Goal: Task Accomplishment & Management: Use online tool/utility

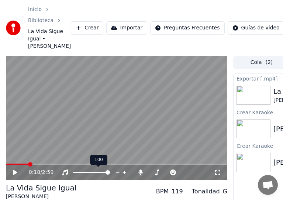
click at [110, 174] on span at bounding box center [107, 173] width 4 height 4
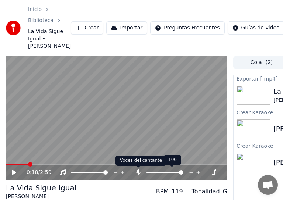
click at [138, 171] on icon at bounding box center [138, 173] width 4 height 6
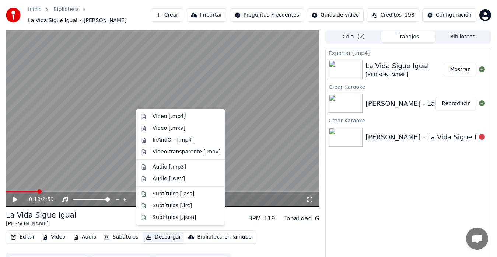
click at [154, 235] on button "Descargar" at bounding box center [163, 237] width 41 height 10
click at [154, 117] on div "Video [.mp4]" at bounding box center [169, 116] width 33 height 7
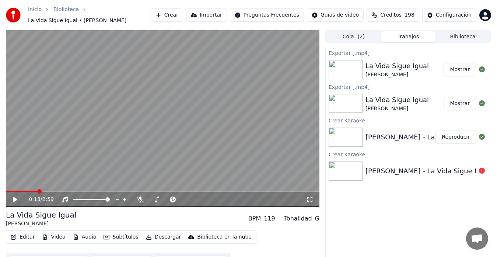
click at [183, 15] on button "Crear" at bounding box center [167, 14] width 32 height 13
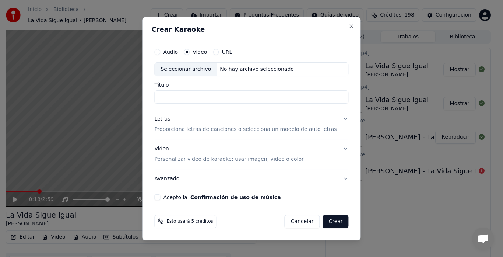
click at [188, 70] on div "Seleccionar archivo" at bounding box center [186, 69] width 62 height 13
click at [183, 158] on p "Personalizar video de karaoke: usar imagen, video o color" at bounding box center [228, 158] width 149 height 7
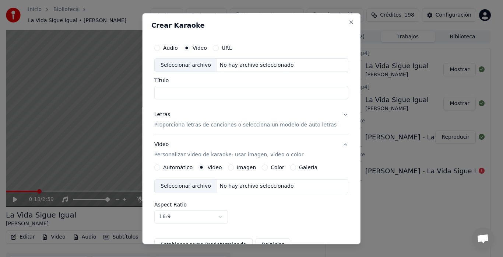
click at [180, 127] on p "Proporciona letras de canciones o selecciona un modelo de auto letras" at bounding box center [245, 125] width 182 height 7
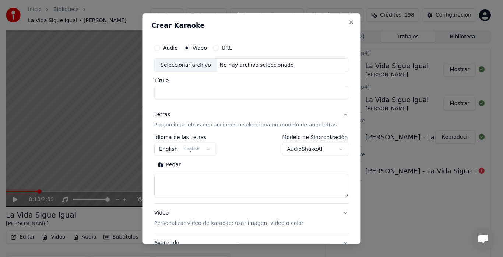
click at [174, 176] on textarea at bounding box center [251, 186] width 194 height 24
paste textarea "**********"
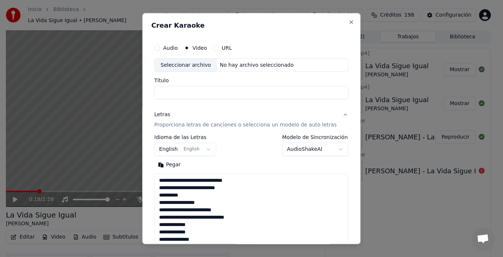
scroll to position [238, 0]
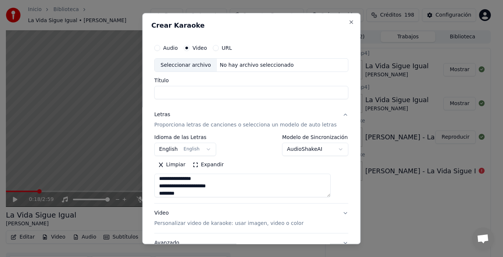
type textarea "**********"
click at [183, 143] on body "**********" at bounding box center [248, 128] width 497 height 257
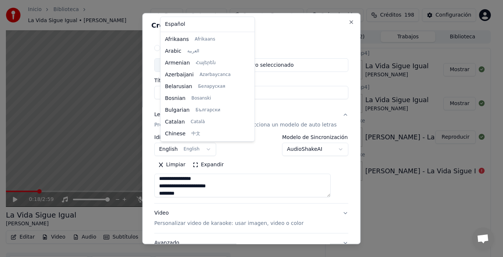
scroll to position [59, 0]
select select "**"
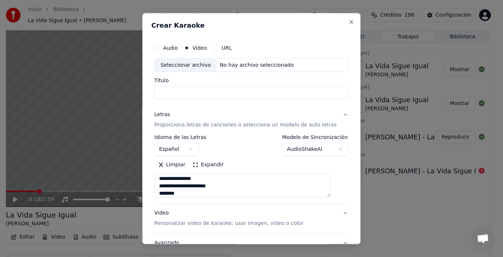
click at [198, 65] on div "Seleccionar archivo" at bounding box center [186, 65] width 62 height 13
type input "**********"
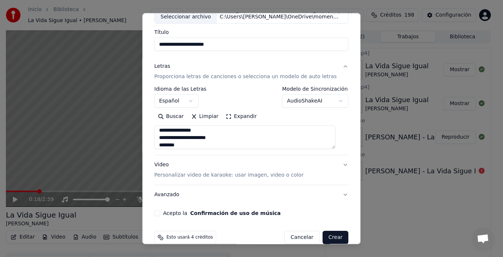
scroll to position [60, 0]
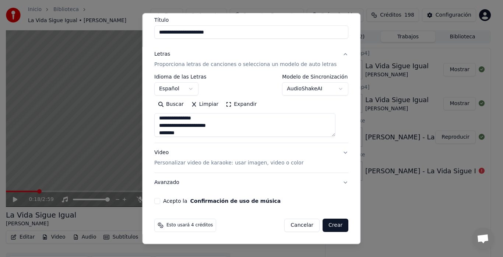
click at [169, 168] on button "Video Personalizar video de karaoke: usar imagen, video o color" at bounding box center [251, 157] width 194 height 29
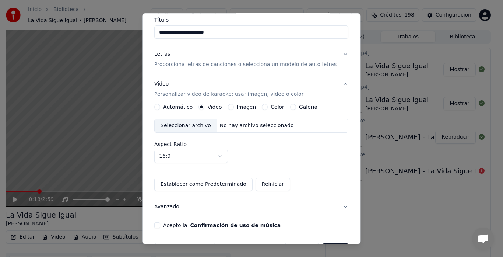
click at [176, 125] on div "Seleccionar archivo" at bounding box center [186, 125] width 62 height 13
click at [160, 223] on button "Acepto la Confirmación de uso de música" at bounding box center [157, 225] width 6 height 6
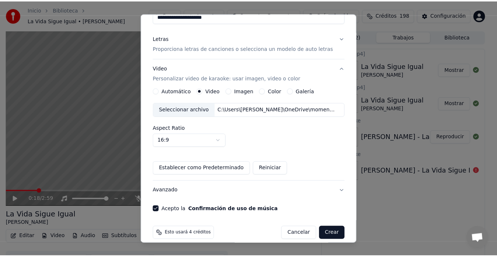
scroll to position [85, 0]
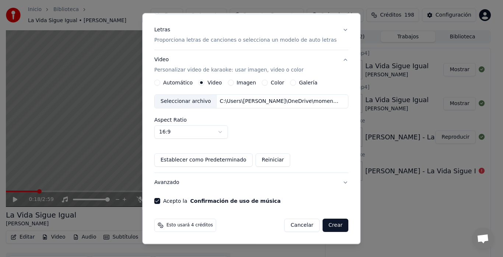
click at [328, 227] on button "Crear" at bounding box center [336, 225] width 26 height 13
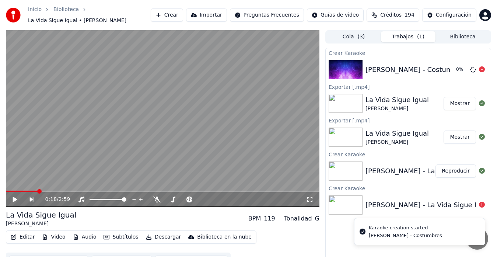
click at [405, 64] on div "[PERSON_NAME] - Costumbres" at bounding box center [415, 69] width 101 height 10
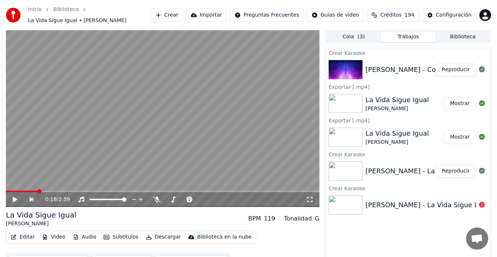
click at [455, 64] on button "Reproducir" at bounding box center [455, 69] width 41 height 13
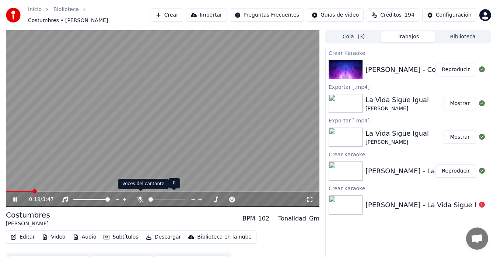
click at [138, 196] on icon at bounding box center [140, 199] width 7 height 6
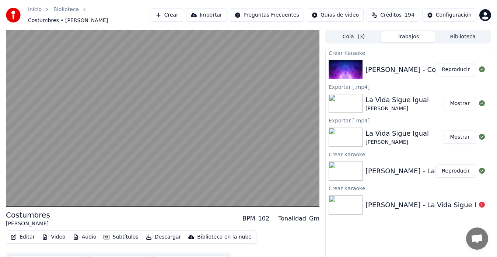
click at [153, 235] on button "Descargar" at bounding box center [163, 237] width 41 height 10
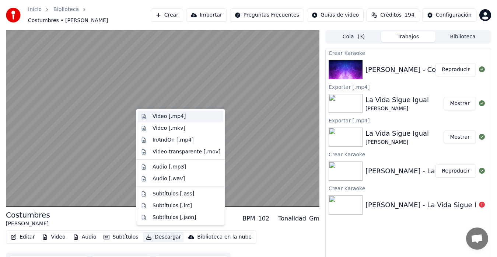
click at [160, 118] on div "Video [.mp4]" at bounding box center [169, 116] width 33 height 7
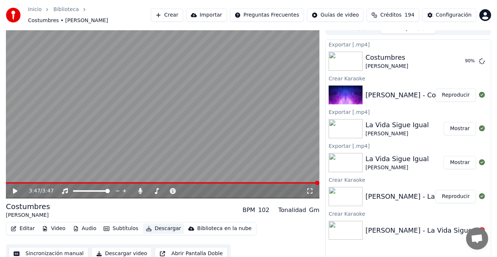
scroll to position [11, 0]
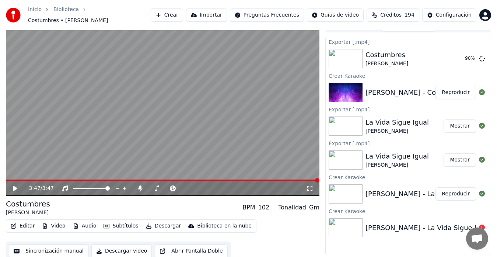
click at [40, 246] on button "Sincronización manual" at bounding box center [49, 250] width 80 height 13
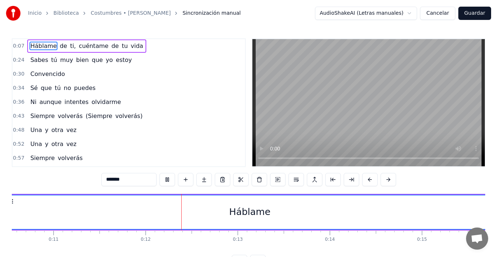
scroll to position [0, 1034]
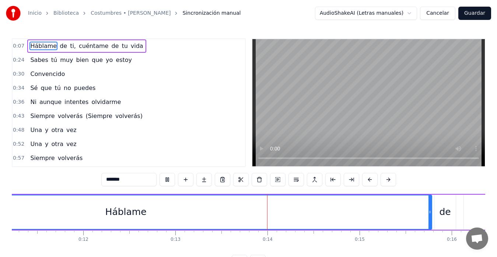
drag, startPoint x: 52, startPoint y: 213, endPoint x: 224, endPoint y: 214, distance: 172.0
click at [224, 214] on div "Háblame" at bounding box center [125, 212] width 611 height 34
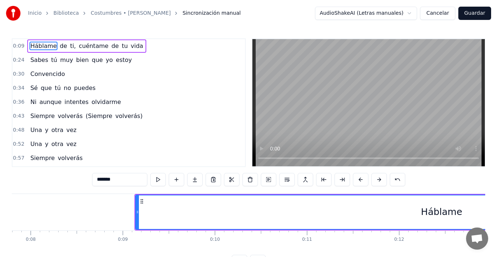
scroll to position [0, 709]
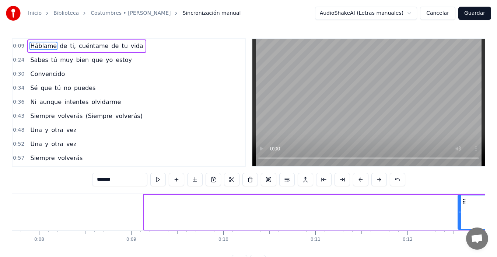
drag, startPoint x: 146, startPoint y: 211, endPoint x: 460, endPoint y: 207, distance: 313.9
click at [460, 207] on div at bounding box center [459, 212] width 3 height 34
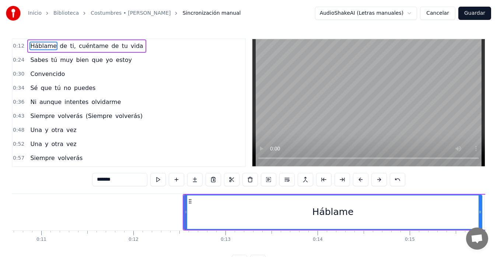
scroll to position [0, 1120]
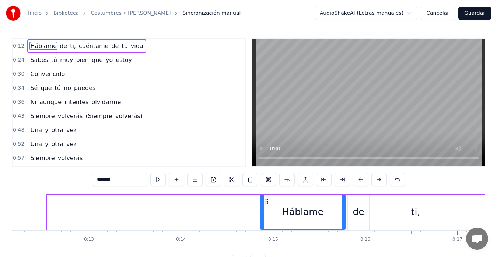
drag, startPoint x: 49, startPoint y: 213, endPoint x: 263, endPoint y: 217, distance: 213.3
click at [263, 217] on div at bounding box center [262, 212] width 3 height 34
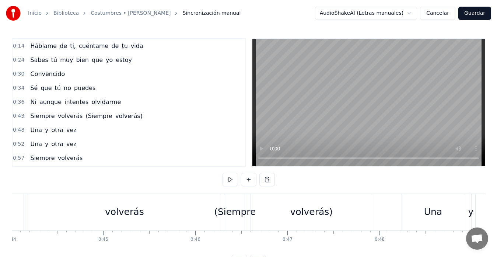
scroll to position [0, 4016]
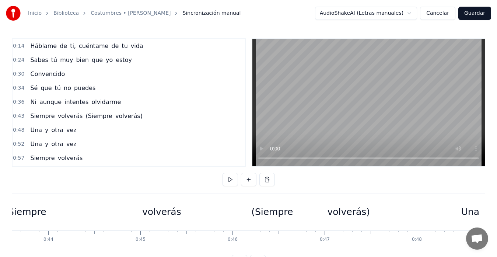
click at [29, 204] on div "Siempre" at bounding box center [26, 212] width 67 height 36
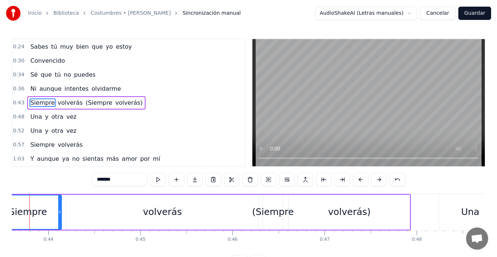
scroll to position [0, 3997]
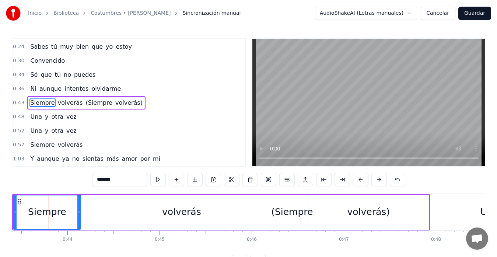
click at [6, 206] on div "Inicio Biblioteca Costumbres • [PERSON_NAME] Sincronización manual AudioShakeAI…" at bounding box center [248, 134] width 497 height 268
click at [294, 210] on div "(Siempre" at bounding box center [292, 212] width 42 height 14
type input "********"
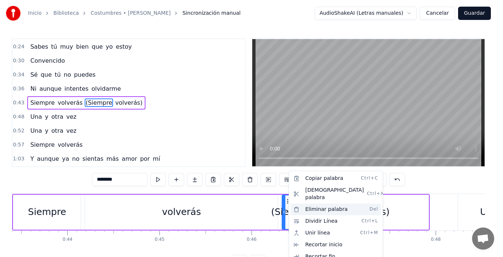
click at [316, 205] on div "Eliminar palabra Del" at bounding box center [336, 209] width 91 height 12
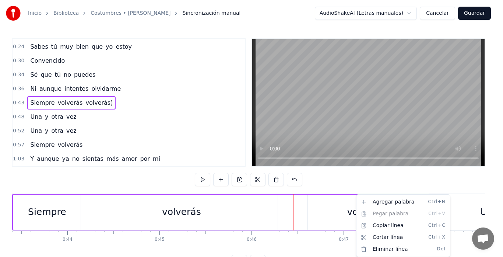
click at [332, 212] on html "Inicio Biblioteca Costumbres • [PERSON_NAME] Sincronización manual AudioShakeAI…" at bounding box center [251, 140] width 503 height 280
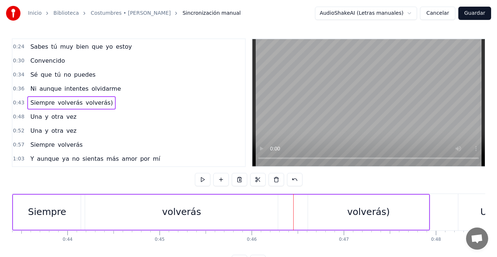
click at [315, 204] on div "volverás)" at bounding box center [368, 212] width 121 height 35
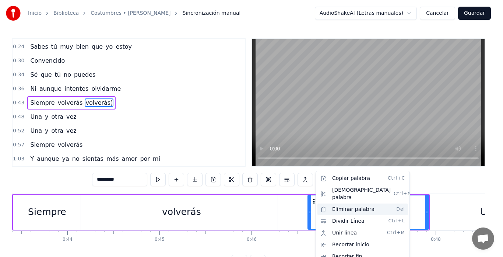
click at [344, 206] on div "Eliminar palabra Del" at bounding box center [363, 209] width 91 height 12
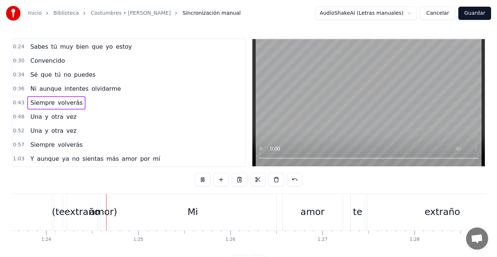
scroll to position [0, 7725]
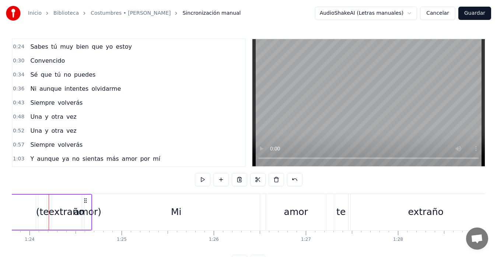
click at [43, 206] on div "(te" at bounding box center [42, 212] width 13 height 14
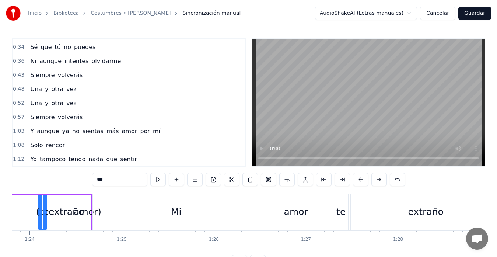
scroll to position [0, 7712]
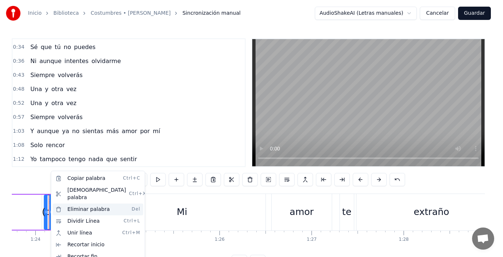
click at [76, 203] on div "Eliminar palabra Del" at bounding box center [98, 209] width 91 height 12
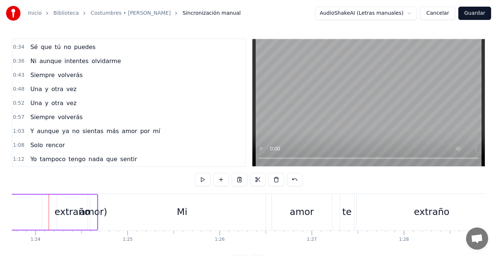
click at [66, 212] on div "extraño" at bounding box center [72, 212] width 35 height 14
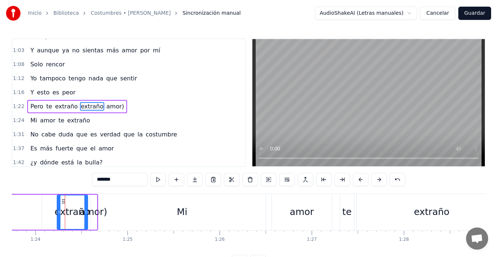
scroll to position [125, 0]
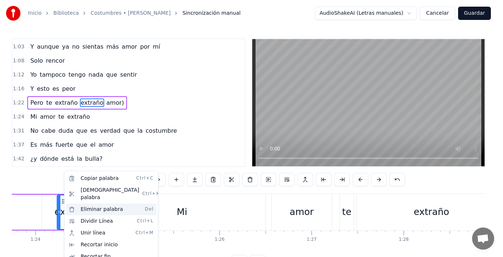
click at [89, 205] on div "Eliminar palabra Del" at bounding box center [111, 209] width 91 height 12
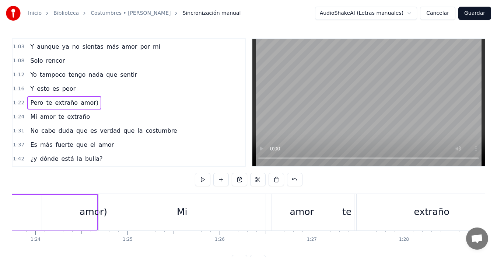
click at [92, 208] on div "amor)" at bounding box center [94, 212] width 28 height 14
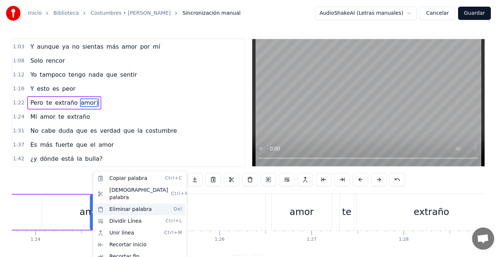
click at [114, 203] on div "Eliminar palabra Del" at bounding box center [140, 209] width 91 height 12
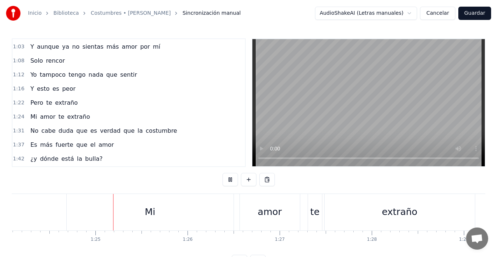
scroll to position [0, 7764]
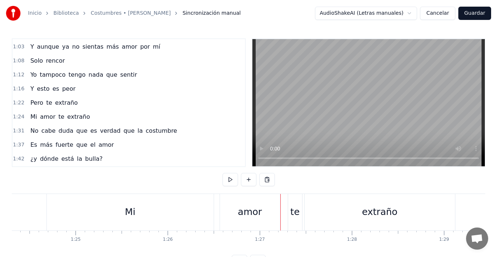
click at [69, 210] on div "Mi" at bounding box center [130, 212] width 167 height 36
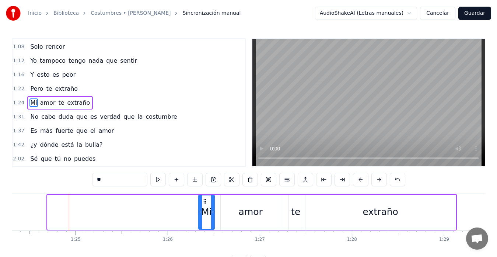
drag, startPoint x: 49, startPoint y: 212, endPoint x: 200, endPoint y: 222, distance: 151.4
click at [200, 222] on div at bounding box center [200, 212] width 3 height 34
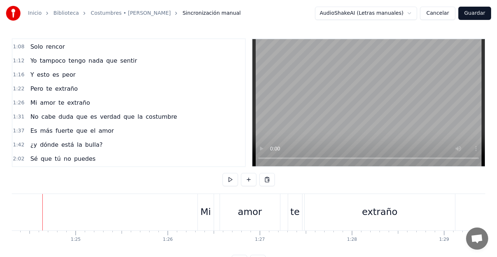
scroll to position [0, 7758]
click at [209, 203] on div "Mi" at bounding box center [212, 212] width 16 height 36
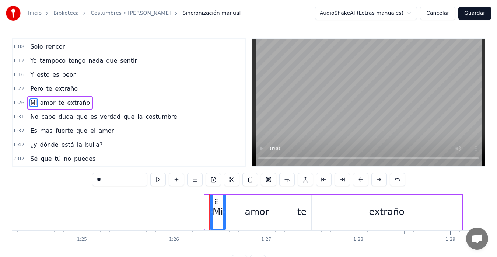
drag, startPoint x: 210, startPoint y: 201, endPoint x: 215, endPoint y: 202, distance: 5.2
click at [215, 202] on icon at bounding box center [216, 201] width 6 height 6
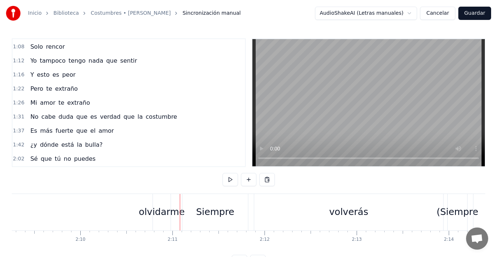
click at [157, 213] on div "olvidarme" at bounding box center [162, 212] width 46 height 14
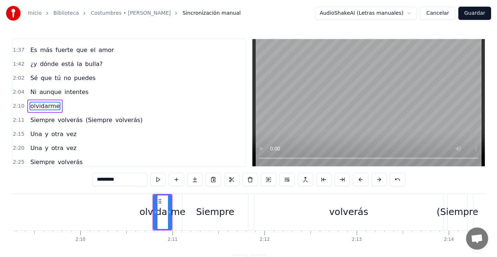
scroll to position [223, 0]
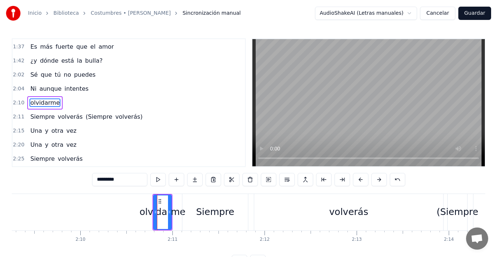
click at [160, 201] on icon at bounding box center [160, 201] width 6 height 6
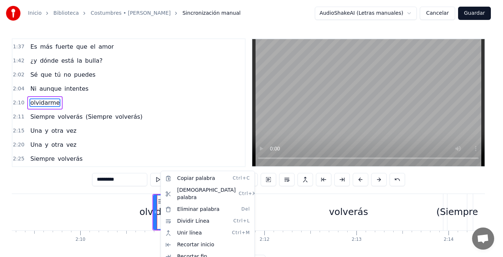
click at [120, 207] on html "Inicio Biblioteca Costumbres • [PERSON_NAME] Sincronización manual AudioShakeAI…" at bounding box center [251, 140] width 503 height 280
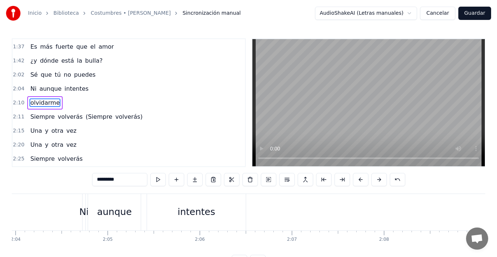
scroll to position [0, 11403]
click at [183, 209] on div "intentes" at bounding box center [209, 212] width 99 height 36
type input "********"
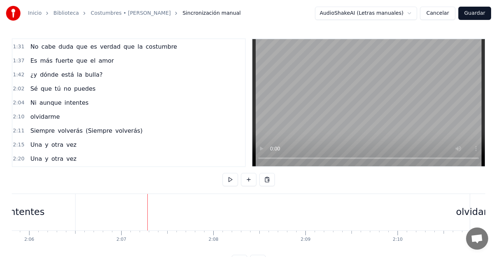
scroll to position [0, 11594]
click at [465, 206] on div "olvidarme" at bounding box center [471, 212] width 46 height 14
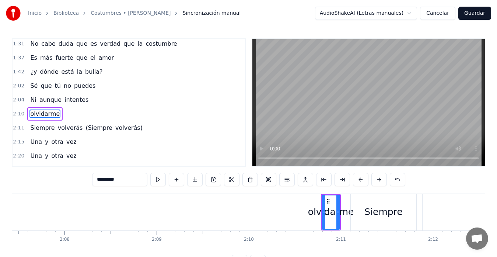
scroll to position [0, 11733]
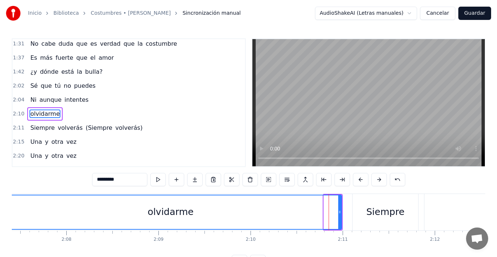
drag, startPoint x: 324, startPoint y: 211, endPoint x: 0, endPoint y: 229, distance: 324.7
click at [0, 229] on div "Inicio Biblioteca Costumbres • [PERSON_NAME] Sincronización manual AudioShakeAI…" at bounding box center [248, 134] width 497 height 268
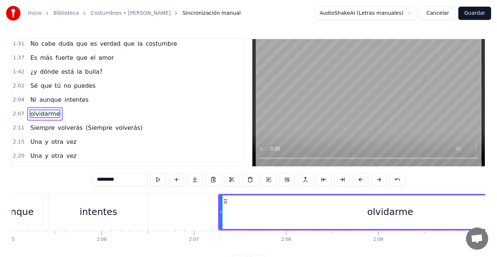
scroll to position [0, 11512]
click at [25, 212] on div "aunque" at bounding box center [17, 212] width 35 height 14
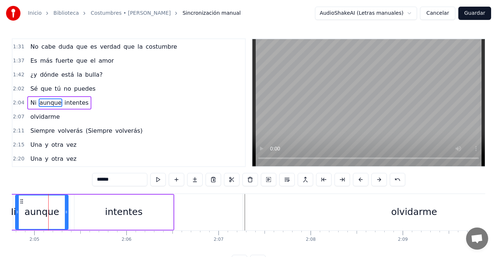
scroll to position [0, 11489]
click at [245, 213] on div "olvidarme" at bounding box center [414, 212] width 342 height 36
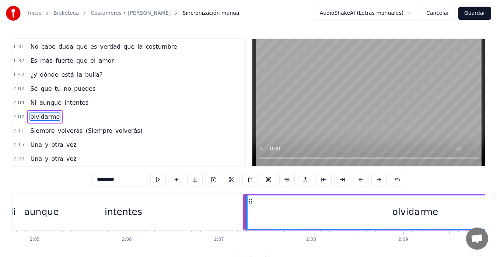
scroll to position [223, 0]
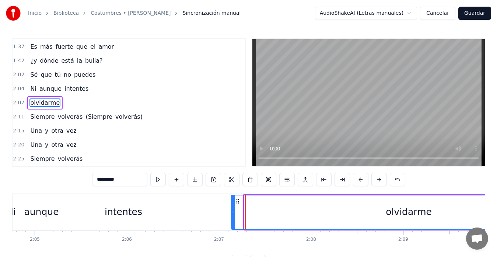
drag, startPoint x: 245, startPoint y: 214, endPoint x: 232, endPoint y: 215, distance: 12.9
click at [232, 215] on div at bounding box center [233, 212] width 3 height 34
click at [152, 209] on div "intentes" at bounding box center [123, 212] width 99 height 36
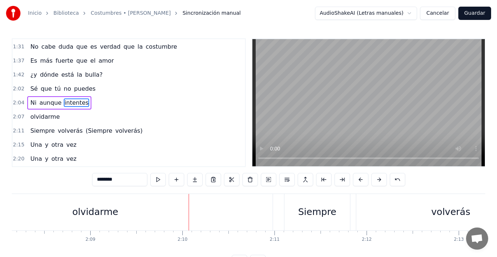
scroll to position [0, 11904]
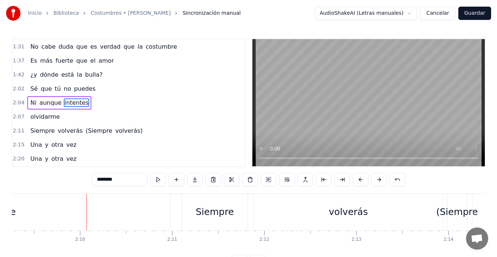
type input "*********"
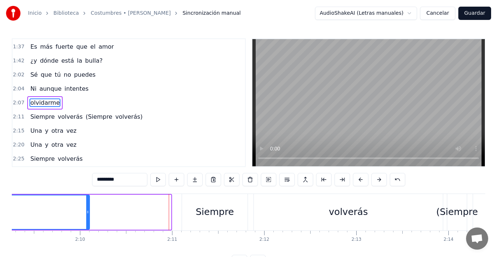
drag, startPoint x: 169, startPoint y: 212, endPoint x: 88, endPoint y: 224, distance: 82.2
click at [88, 224] on div at bounding box center [87, 212] width 3 height 34
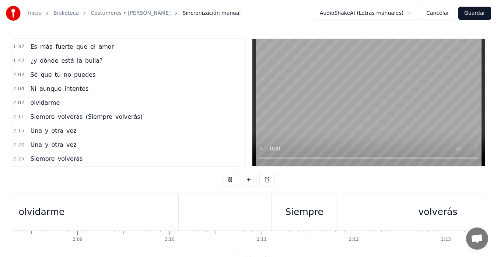
scroll to position [0, 11837]
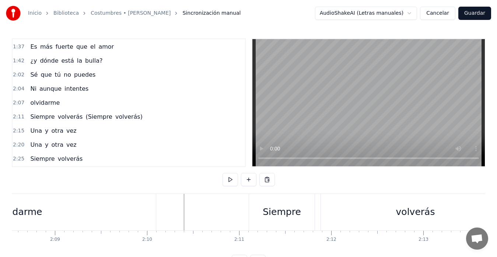
click at [154, 215] on div "olvidarme" at bounding box center [18, 212] width 273 height 36
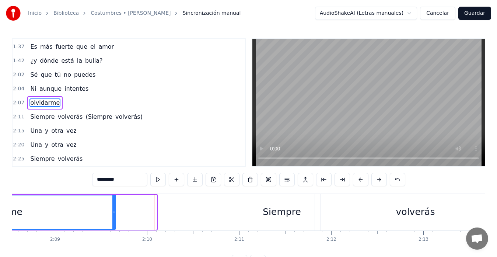
drag, startPoint x: 155, startPoint y: 213, endPoint x: 114, endPoint y: 216, distance: 41.1
click at [114, 216] on div at bounding box center [113, 212] width 3 height 34
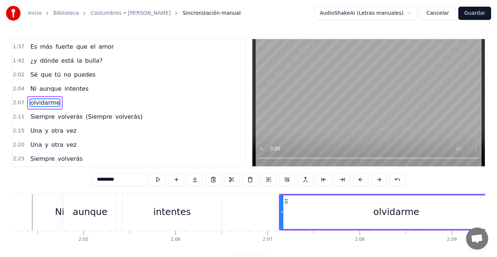
scroll to position [0, 11439]
click at [137, 197] on div "intentes" at bounding box center [173, 212] width 99 height 36
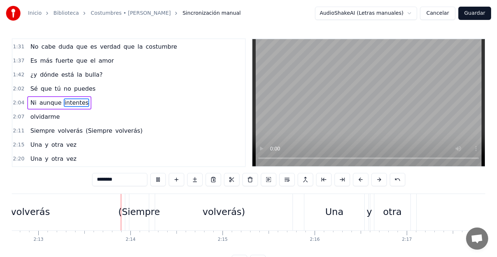
scroll to position [0, 12254]
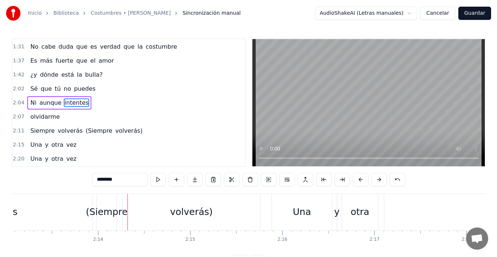
click at [105, 211] on div "(Siempre" at bounding box center [107, 212] width 42 height 14
type input "********"
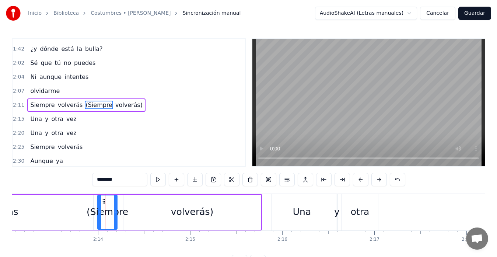
scroll to position [237, 0]
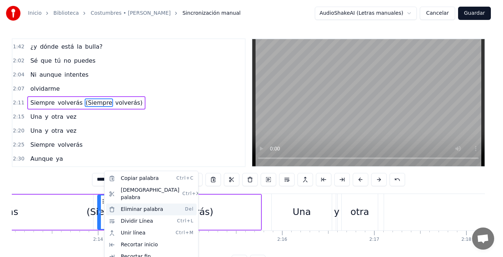
click at [123, 203] on div "Eliminar palabra Del" at bounding box center [151, 209] width 91 height 12
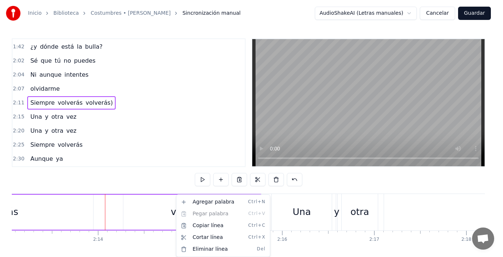
click at [164, 211] on html "Inicio Biblioteca Costumbres • [PERSON_NAME] Sincronización manual AudioShakeAI…" at bounding box center [251, 140] width 503 height 280
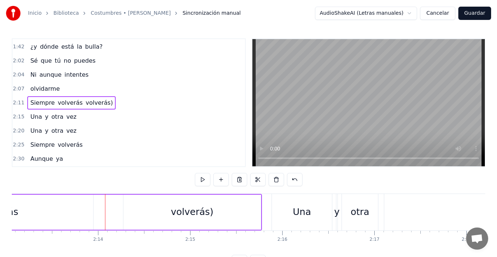
click at [152, 204] on div "volverás)" at bounding box center [191, 212] width 137 height 35
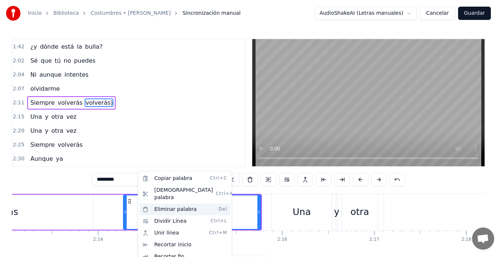
click at [162, 204] on div "Eliminar palabra Del" at bounding box center [185, 209] width 91 height 12
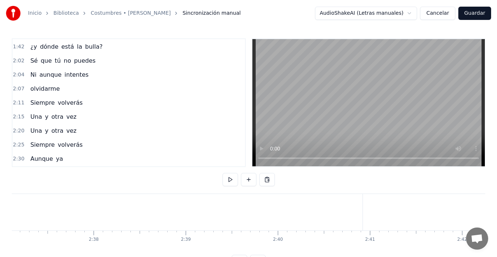
scroll to position [0, 14502]
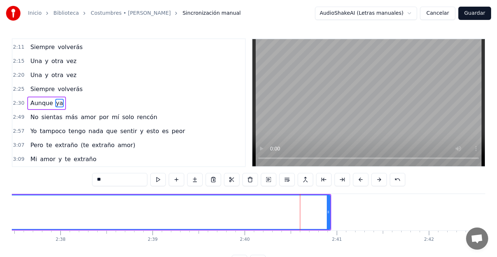
scroll to position [293, 0]
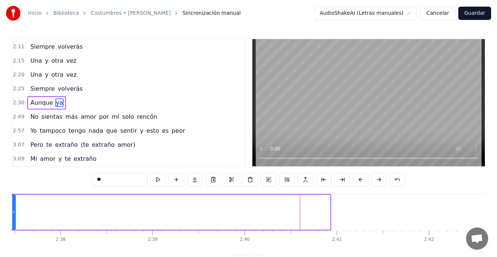
drag, startPoint x: 329, startPoint y: 212, endPoint x: 14, endPoint y: 216, distance: 314.6
click at [14, 216] on div at bounding box center [13, 212] width 3 height 34
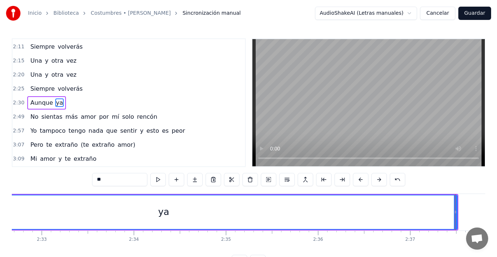
scroll to position [0, 14054]
drag, startPoint x: 461, startPoint y: 214, endPoint x: 408, endPoint y: 217, distance: 53.1
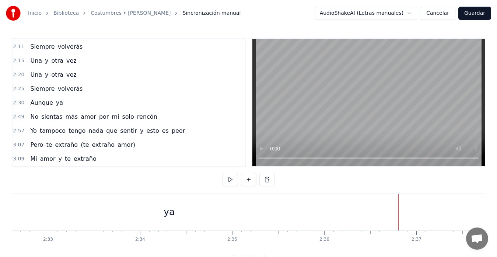
click at [457, 211] on div "ya" at bounding box center [168, 212] width 587 height 36
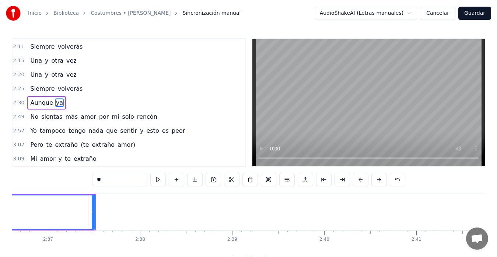
scroll to position [0, 14463]
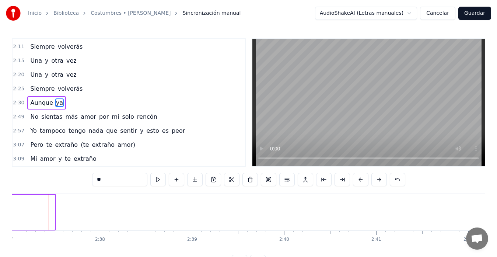
drag, startPoint x: 54, startPoint y: 214, endPoint x: 9, endPoint y: 221, distance: 45.7
click at [5, 220] on div "Inicio Biblioteca Costumbres • [PERSON_NAME] Sincronización manual AudioShakeAI…" at bounding box center [248, 134] width 497 height 268
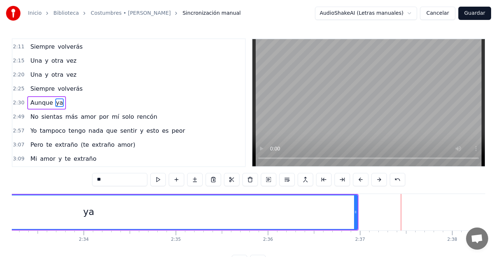
scroll to position [0, 14109]
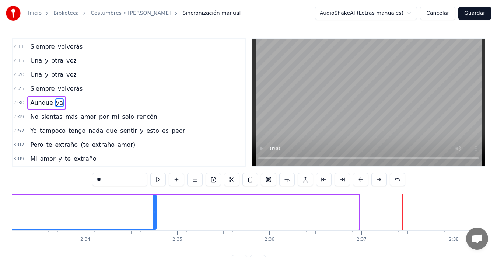
drag, startPoint x: 357, startPoint y: 213, endPoint x: 155, endPoint y: 217, distance: 202.7
click at [155, 217] on div at bounding box center [154, 212] width 3 height 34
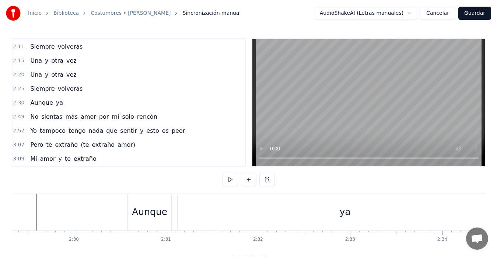
scroll to position [0, 13747]
click at [202, 217] on div "ya" at bounding box center [350, 212] width 335 height 36
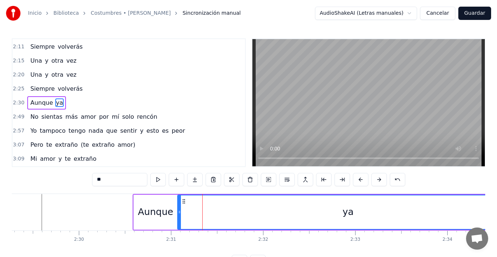
drag, startPoint x: 185, startPoint y: 214, endPoint x: 179, endPoint y: 217, distance: 6.3
click at [179, 217] on div at bounding box center [179, 212] width 3 height 34
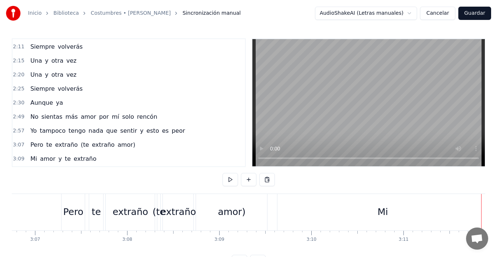
scroll to position [0, 17152]
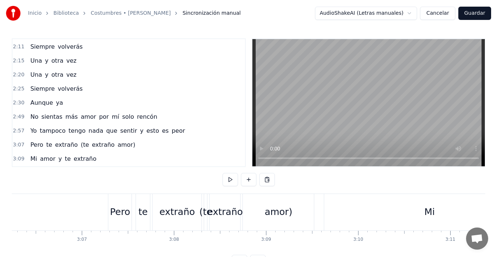
click at [221, 205] on div "extraño" at bounding box center [224, 212] width 35 height 14
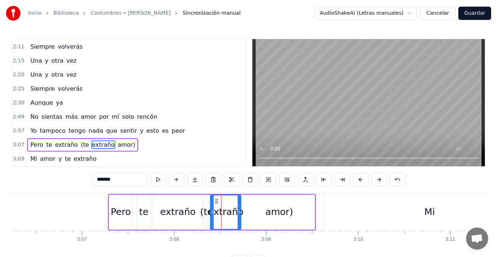
scroll to position [335, 0]
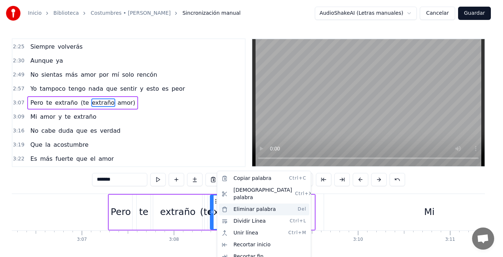
click at [237, 203] on div "Eliminar palabra Del" at bounding box center [264, 209] width 91 height 12
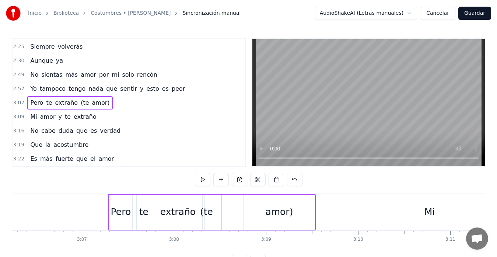
click at [205, 207] on div "(te" at bounding box center [206, 212] width 13 height 14
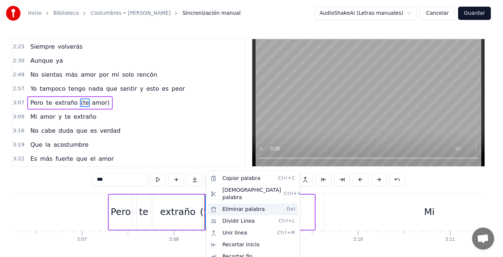
click at [226, 203] on div "Eliminar palabra Del" at bounding box center [253, 209] width 91 height 12
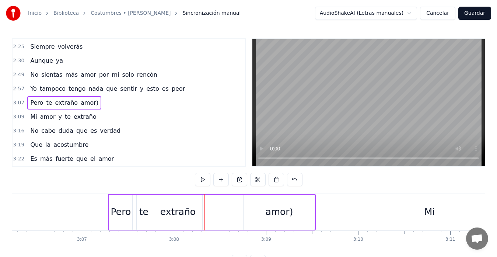
click at [269, 210] on div "amor)" at bounding box center [279, 212] width 28 height 14
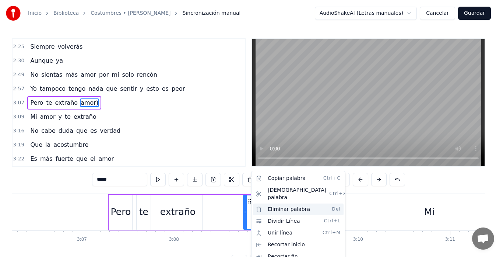
click at [268, 203] on div "Eliminar palabra Del" at bounding box center [298, 209] width 91 height 12
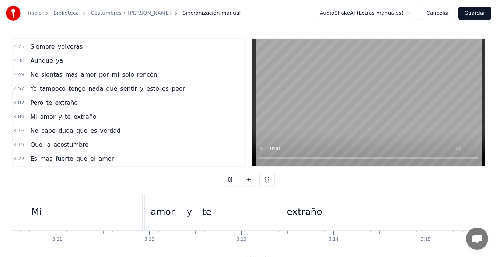
scroll to position [0, 17568]
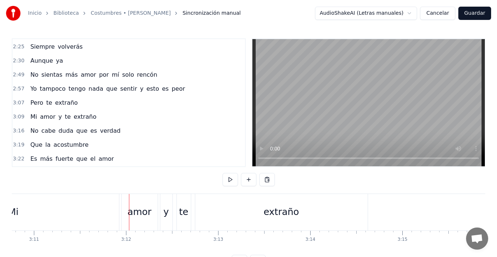
click at [58, 221] on div "Mi" at bounding box center [13, 212] width 211 height 36
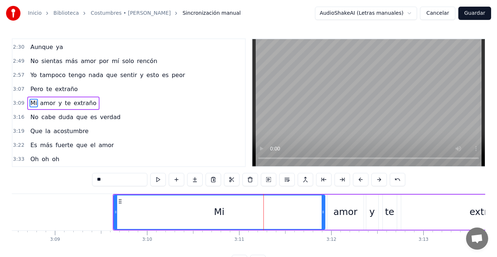
scroll to position [0, 17362]
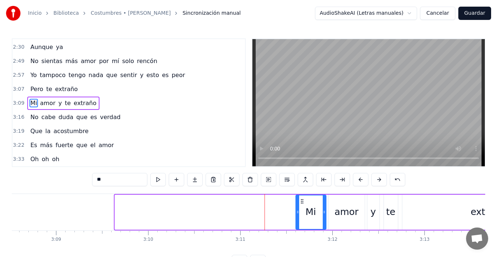
drag, startPoint x: 116, startPoint y: 211, endPoint x: 297, endPoint y: 214, distance: 180.9
click at [297, 214] on icon at bounding box center [297, 212] width 3 height 6
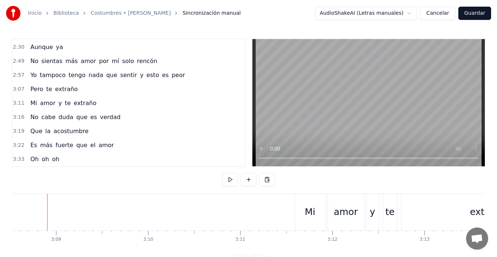
scroll to position [0, 17360]
click at [309, 212] on div "Mi" at bounding box center [311, 212] width 11 height 14
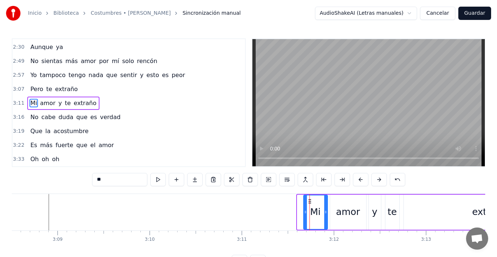
drag, startPoint x: 298, startPoint y: 213, endPoint x: 304, endPoint y: 213, distance: 6.3
click at [304, 213] on icon at bounding box center [305, 212] width 3 height 6
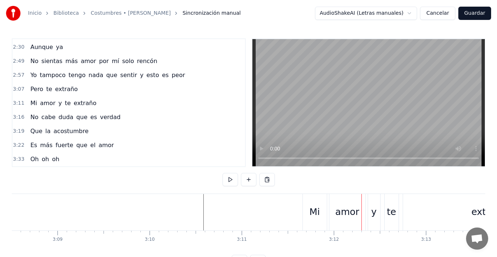
click at [324, 205] on div "Mi" at bounding box center [315, 212] width 24 height 36
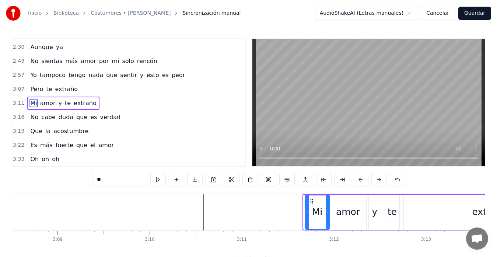
click at [310, 202] on icon at bounding box center [312, 201] width 6 height 6
drag, startPoint x: 308, startPoint y: 211, endPoint x: 312, endPoint y: 211, distance: 4.8
click at [312, 211] on icon at bounding box center [312, 212] width 3 height 6
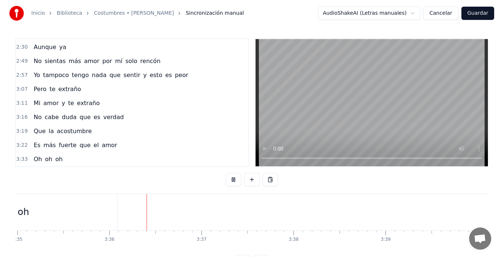
scroll to position [0, 19841]
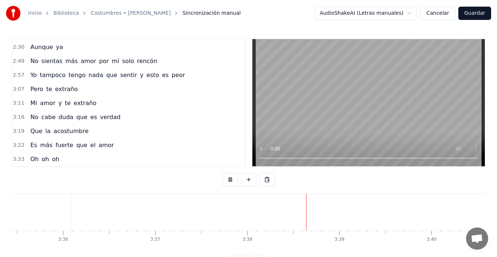
click at [465, 17] on button "Guardar" at bounding box center [474, 13] width 33 height 13
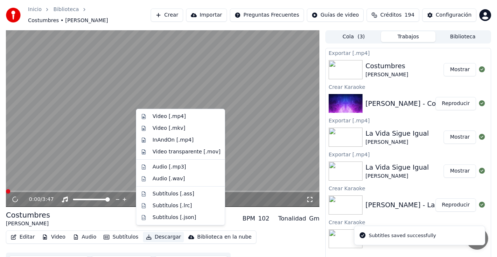
click at [158, 232] on button "Descargar" at bounding box center [163, 237] width 41 height 10
click at [160, 117] on div "Video [.mp4]" at bounding box center [169, 116] width 33 height 7
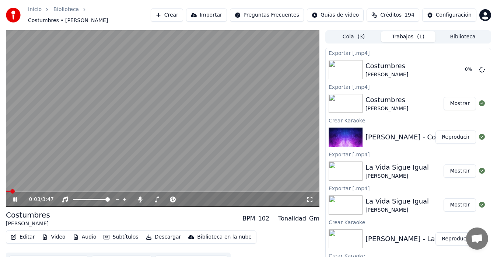
click at [19, 196] on icon at bounding box center [20, 199] width 17 height 6
click at [138, 196] on icon at bounding box center [140, 199] width 7 height 6
click at [152, 235] on button "Descargar" at bounding box center [163, 237] width 41 height 10
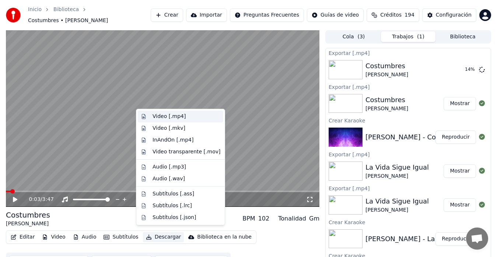
click at [153, 116] on div "Video [.mp4]" at bounding box center [169, 116] width 33 height 7
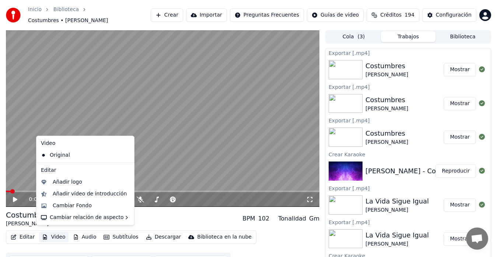
click at [54, 232] on button "Video" at bounding box center [53, 237] width 29 height 10
click at [62, 205] on div "Cambiar Fondo" at bounding box center [72, 205] width 39 height 7
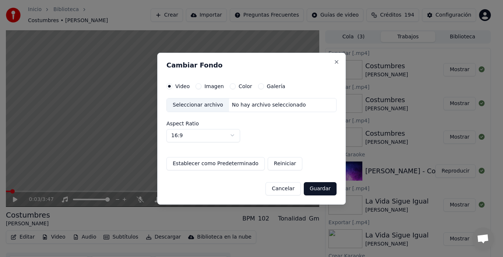
click at [258, 86] on button "Galería" at bounding box center [261, 86] width 6 height 6
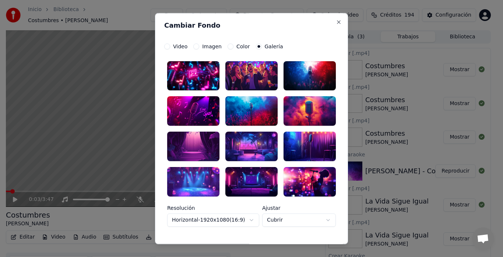
click at [248, 75] on div at bounding box center [251, 75] width 52 height 29
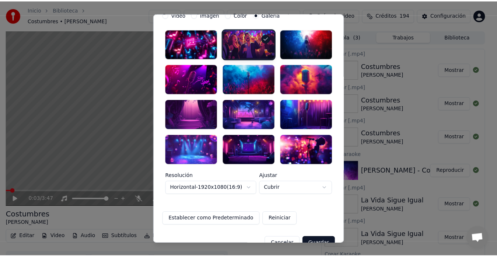
scroll to position [48, 0]
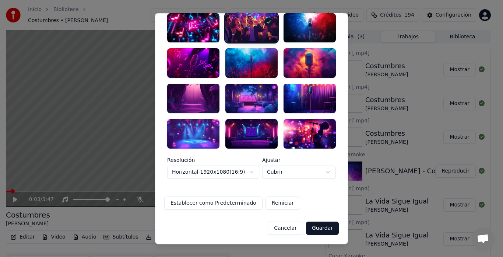
click at [315, 229] on button "Guardar" at bounding box center [322, 227] width 33 height 13
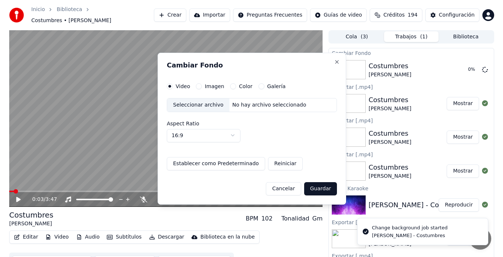
scroll to position [0, 0]
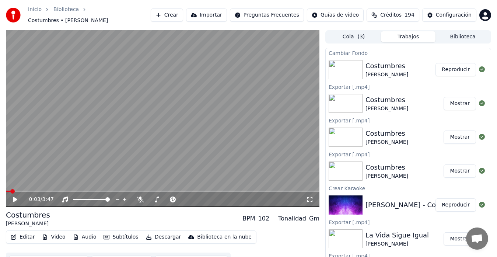
click at [444, 68] on button "Reproducir" at bounding box center [455, 69] width 41 height 13
click at [154, 235] on button "Descargar" at bounding box center [163, 237] width 41 height 10
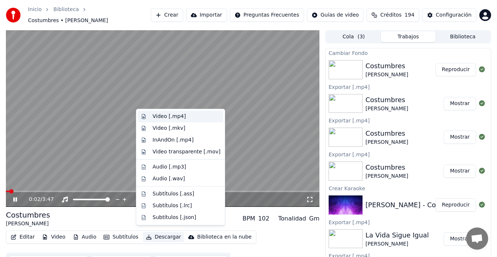
click at [160, 116] on div "Video [.mp4]" at bounding box center [169, 116] width 33 height 7
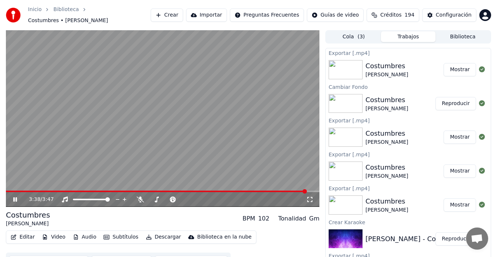
click at [49, 156] on video at bounding box center [162, 118] width 313 height 176
click at [193, 196] on icon at bounding box center [193, 199] width 7 height 7
click at [209, 199] on icon at bounding box center [210, 199] width 4 height 1
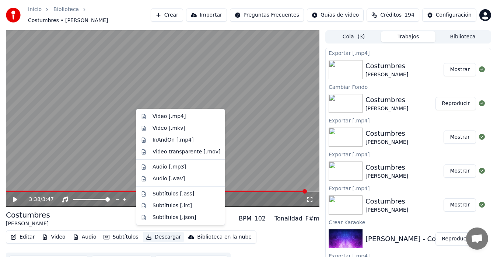
click at [153, 235] on button "Descargar" at bounding box center [163, 237] width 41 height 10
click at [155, 116] on div "Video [.mp4]" at bounding box center [169, 116] width 33 height 7
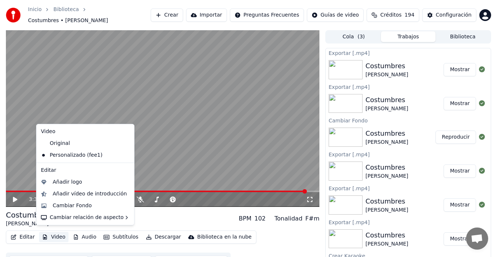
click at [57, 233] on button "Video" at bounding box center [53, 237] width 29 height 10
click at [58, 142] on div "Original" at bounding box center [80, 143] width 84 height 12
click at [54, 232] on button "Video" at bounding box center [53, 237] width 29 height 10
click at [50, 157] on div "Personalizado (fee1)" at bounding box center [80, 155] width 84 height 12
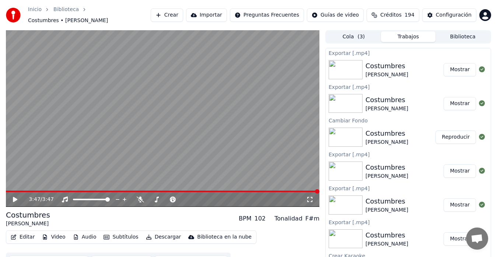
click at [180, 15] on button "Crear" at bounding box center [167, 14] width 32 height 13
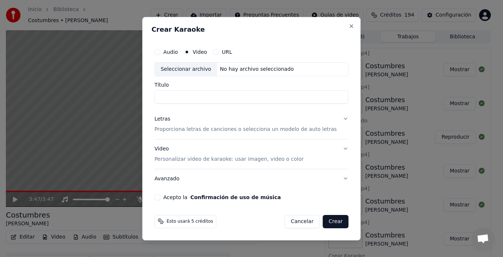
click at [187, 66] on div "Seleccionar archivo" at bounding box center [186, 69] width 62 height 13
type input "**********"
click at [185, 127] on p "Proporciona letras de canciones o selecciona un modelo de auto letras" at bounding box center [245, 129] width 182 height 7
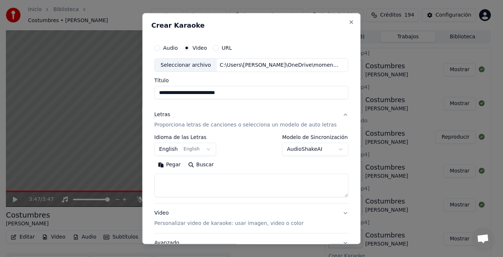
click at [177, 175] on textarea at bounding box center [251, 186] width 194 height 24
paste textarea "**********"
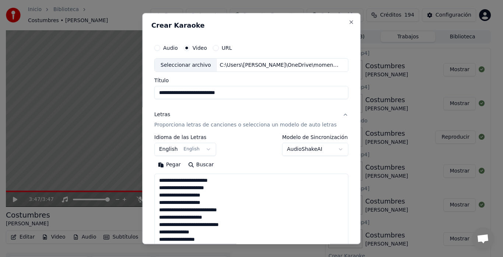
scroll to position [370, 0]
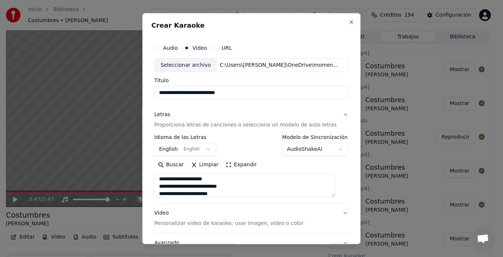
type textarea "**********"
click at [169, 146] on body "Inicio Biblioteca Costumbres • [PERSON_NAME] Crear Importar Preguntas Frecuente…" at bounding box center [248, 128] width 497 height 257
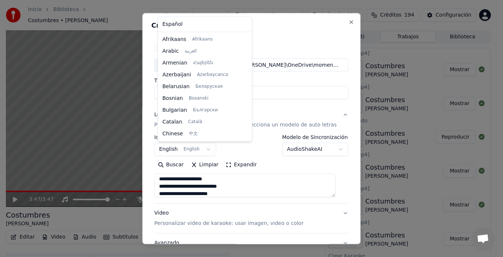
scroll to position [59, 0]
select select "**"
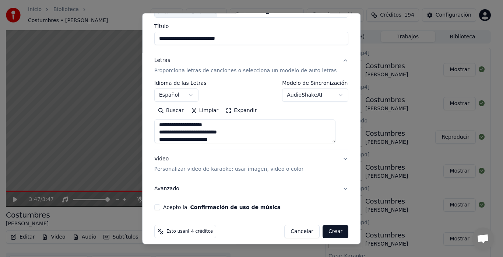
scroll to position [60, 0]
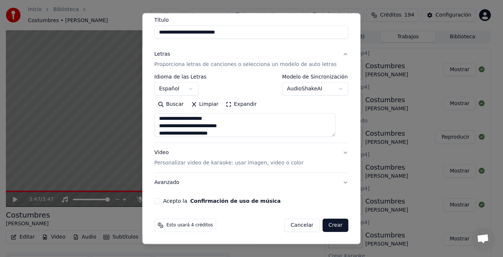
click at [159, 163] on p "Personalizar video de karaoke: usar imagen, video o color" at bounding box center [228, 163] width 149 height 7
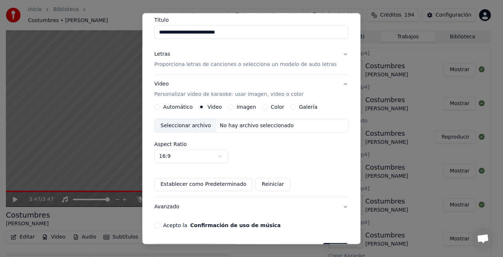
click at [177, 126] on div "Seleccionar archivo" at bounding box center [186, 125] width 62 height 13
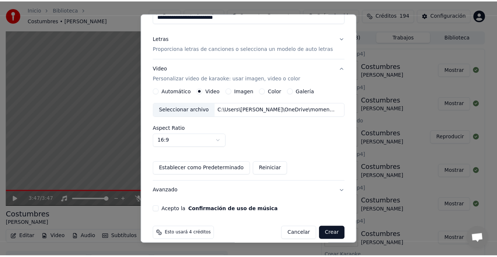
scroll to position [85, 0]
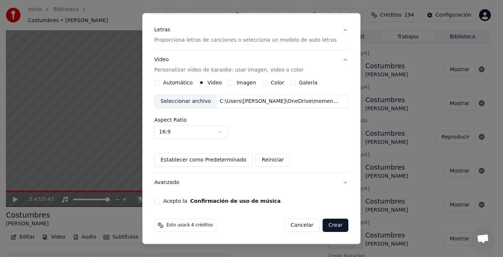
click at [159, 200] on button "Acepto la Confirmación de uso de música" at bounding box center [157, 201] width 6 height 6
click at [334, 224] on button "Crear" at bounding box center [336, 225] width 26 height 13
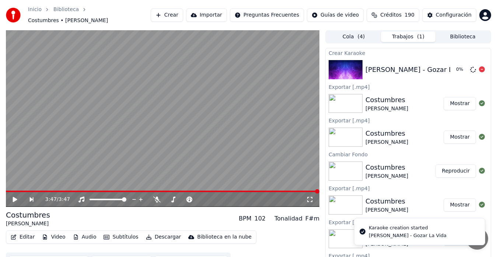
click at [385, 64] on div "[PERSON_NAME] - Gozar La Vida" at bounding box center [419, 69] width 108 height 10
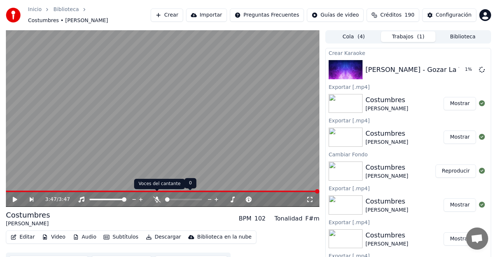
click at [154, 196] on icon at bounding box center [156, 199] width 7 height 6
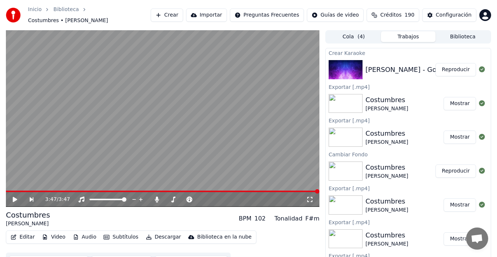
click at [456, 66] on button "Reproducir" at bounding box center [455, 69] width 41 height 13
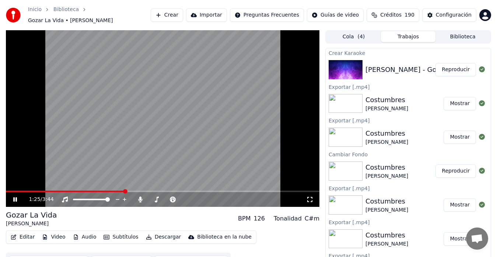
click at [189, 144] on video at bounding box center [162, 118] width 313 height 176
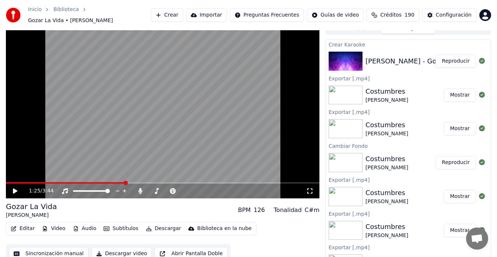
scroll to position [11, 0]
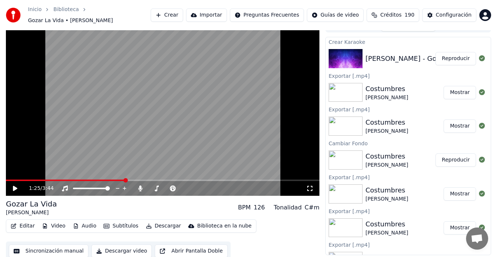
click at [43, 248] on button "Sincronización manual" at bounding box center [49, 250] width 80 height 13
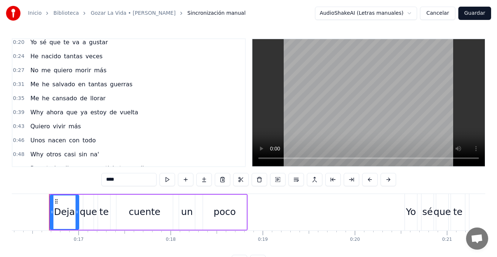
scroll to position [49, 0]
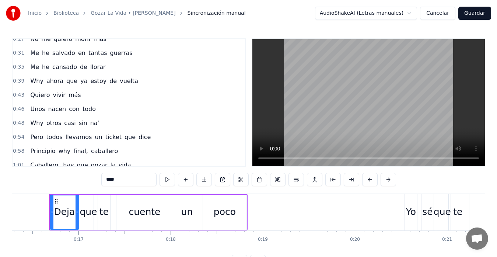
click at [29, 83] on span "Why" at bounding box center [36, 81] width 14 height 8
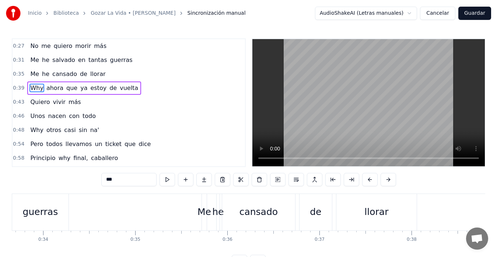
scroll to position [0, 3580]
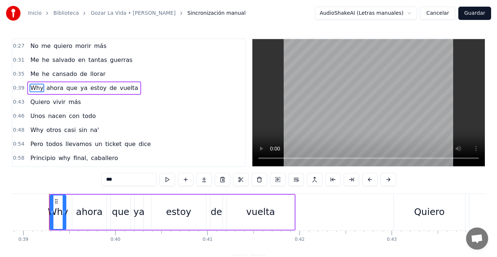
drag, startPoint x: 112, startPoint y: 180, endPoint x: 91, endPoint y: 179, distance: 21.4
click at [90, 180] on div "0:16 Deja que te cuente un poco 0:[DEMOGRAPHIC_DATA] sé que te va a gustar 0:24…" at bounding box center [248, 152] width 473 height 229
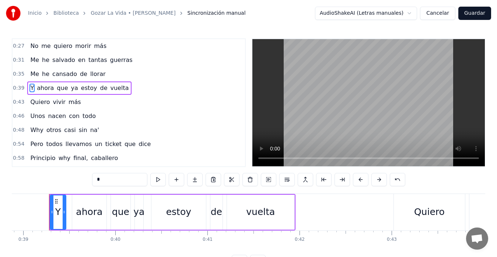
click at [39, 130] on span "Why" at bounding box center [36, 130] width 14 height 8
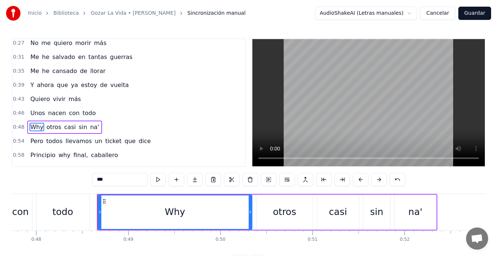
scroll to position [0, 4444]
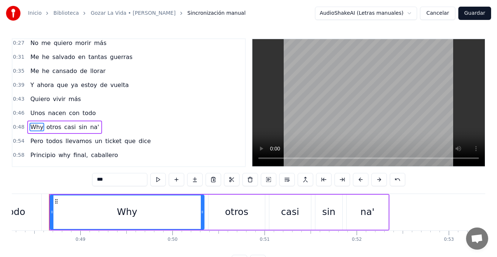
drag, startPoint x: 119, startPoint y: 183, endPoint x: 78, endPoint y: 182, distance: 40.9
click at [78, 182] on div "0:16 Deja que te cuente un poco 0:[DEMOGRAPHIC_DATA] sé que te va a gustar 0:24…" at bounding box center [248, 152] width 473 height 229
click at [58, 156] on span "why" at bounding box center [65, 155] width 14 height 8
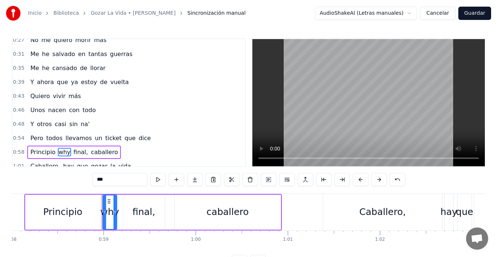
scroll to position [0, 5394]
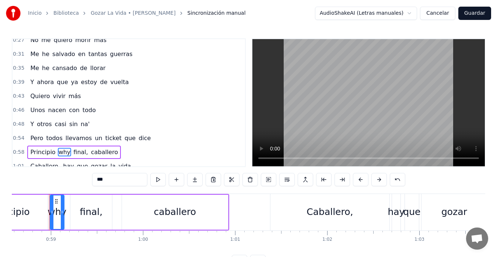
drag, startPoint x: 106, startPoint y: 182, endPoint x: 97, endPoint y: 182, distance: 8.8
click at [97, 182] on input "***" at bounding box center [119, 179] width 55 height 13
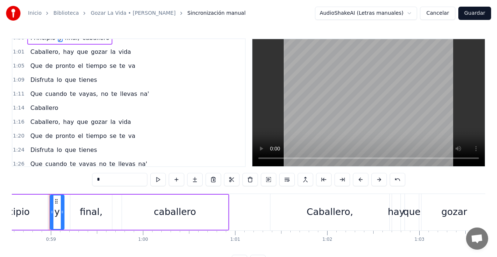
scroll to position [171, 0]
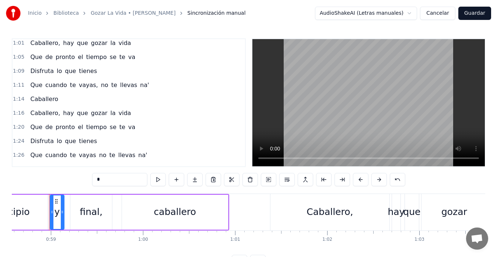
click at [86, 87] on span "vayas," at bounding box center [88, 85] width 21 height 8
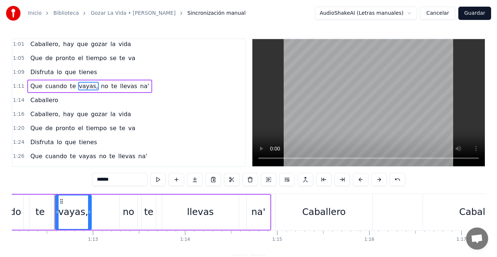
scroll to position [0, 6647]
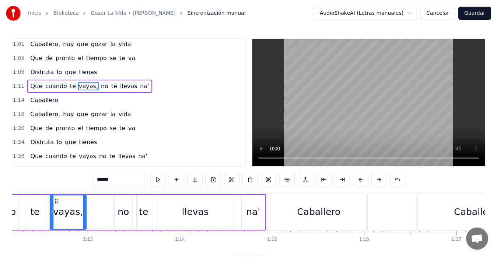
click at [112, 185] on input "******" at bounding box center [119, 179] width 55 height 13
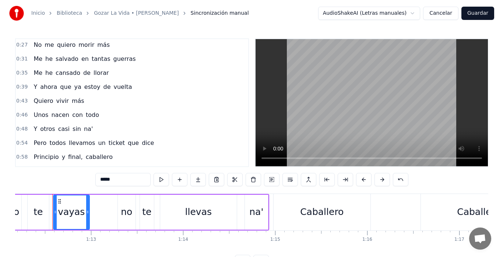
scroll to position [0, 0]
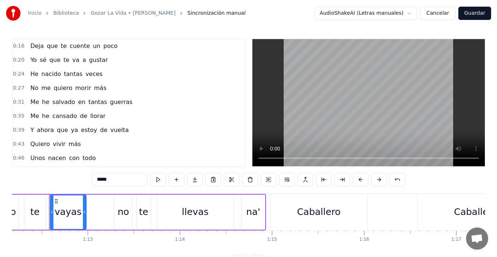
type input "*****"
click at [465, 13] on button "Guardar" at bounding box center [474, 13] width 33 height 13
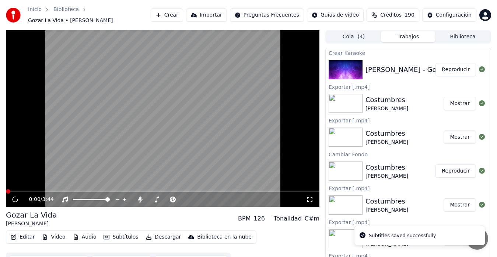
click at [56, 234] on button "Video" at bounding box center [53, 237] width 29 height 10
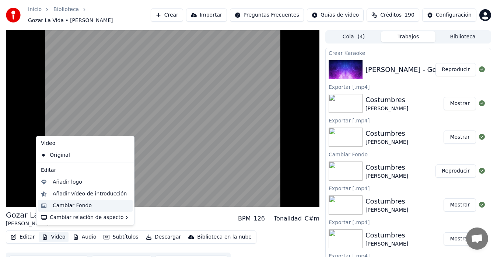
click at [66, 207] on div "Cambiar Fondo" at bounding box center [72, 205] width 39 height 7
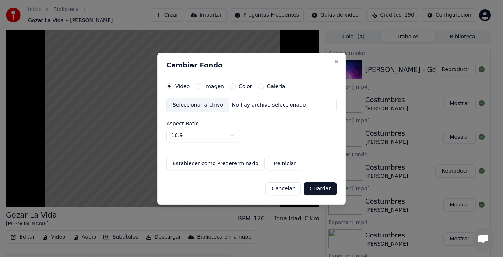
click at [258, 87] on button "Galería" at bounding box center [261, 86] width 6 height 6
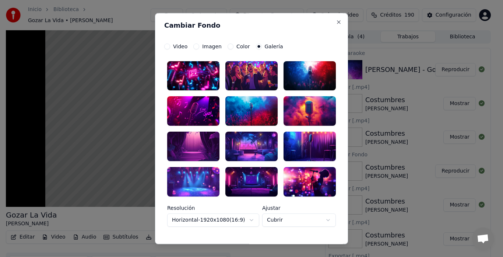
click at [190, 180] on div at bounding box center [193, 181] width 52 height 29
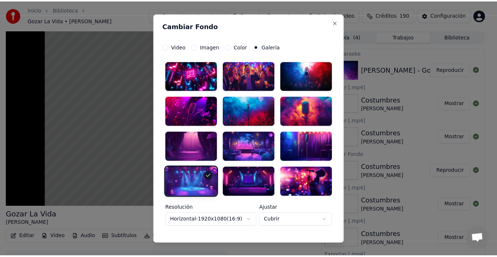
scroll to position [48, 0]
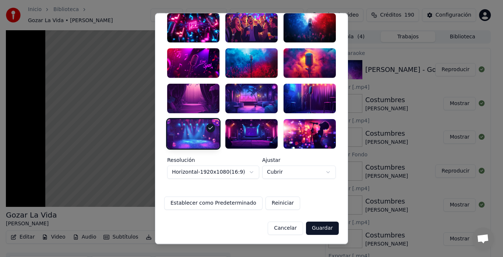
click at [325, 226] on button "Guardar" at bounding box center [322, 227] width 33 height 13
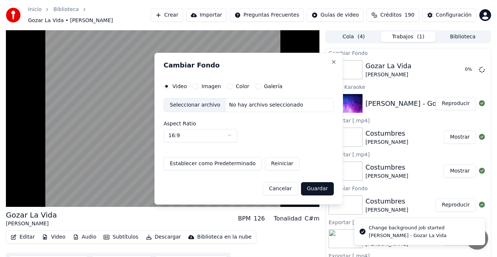
scroll to position [0, 0]
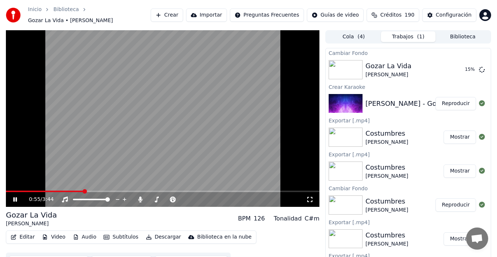
click at [15, 196] on icon at bounding box center [20, 199] width 17 height 6
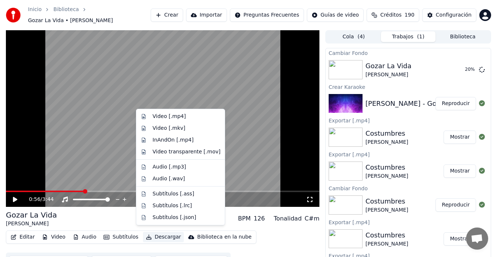
click at [155, 234] on button "Descargar" at bounding box center [163, 237] width 41 height 10
click at [160, 119] on div "Video [.mp4]" at bounding box center [169, 116] width 33 height 7
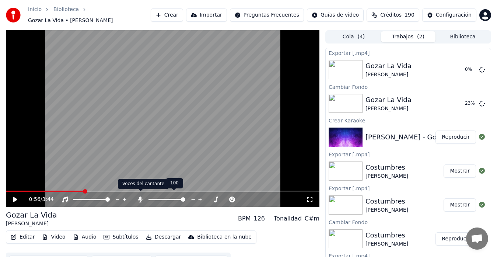
click at [139, 197] on icon at bounding box center [141, 199] width 4 height 6
click at [162, 235] on button "Descargar" at bounding box center [163, 237] width 41 height 10
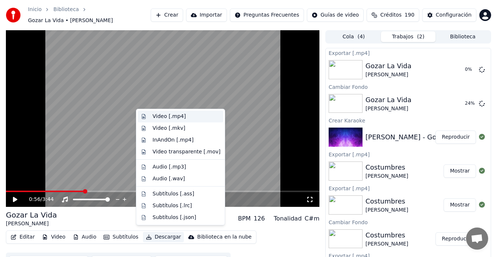
click at [150, 115] on div "Video [.mp4]" at bounding box center [180, 117] width 85 height 12
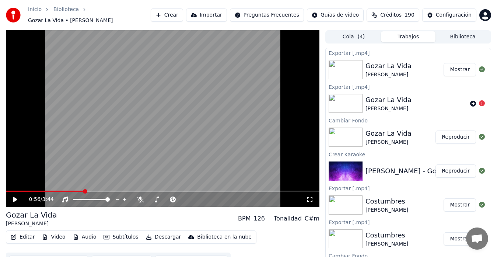
click at [446, 135] on button "Reproducir" at bounding box center [455, 136] width 41 height 13
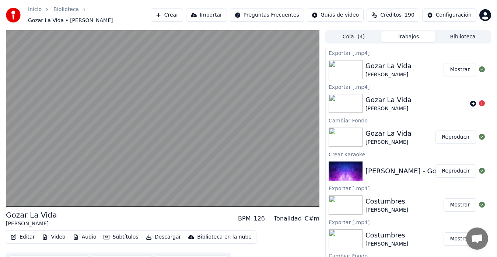
click at [465, 101] on icon at bounding box center [473, 104] width 6 height 6
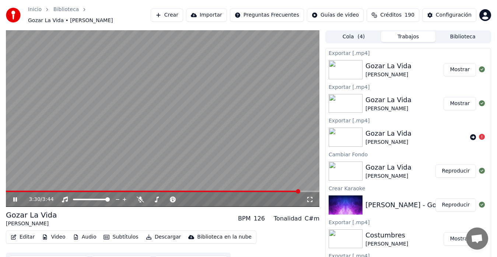
click at [276, 185] on video at bounding box center [162, 118] width 313 height 176
click at [273, 190] on span at bounding box center [139, 190] width 267 height 1
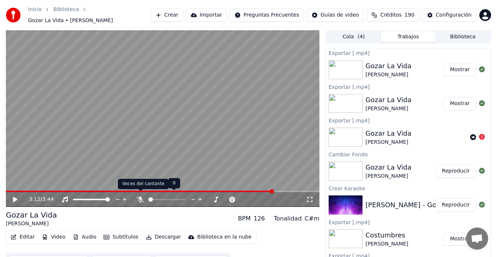
click at [139, 196] on icon at bounding box center [140, 199] width 7 height 6
click at [154, 147] on video at bounding box center [162, 118] width 313 height 176
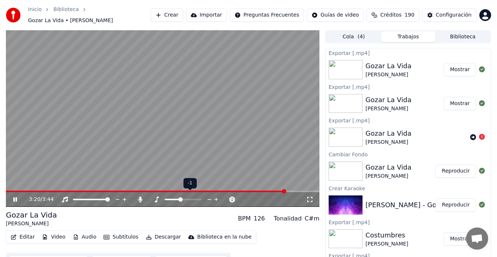
click at [217, 197] on icon at bounding box center [216, 199] width 4 height 4
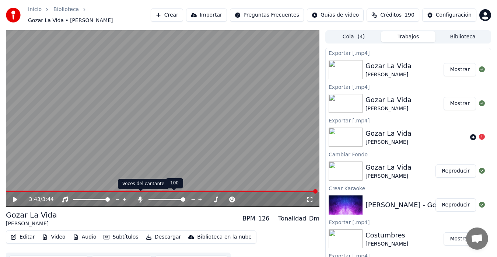
click at [137, 196] on icon at bounding box center [140, 199] width 7 height 6
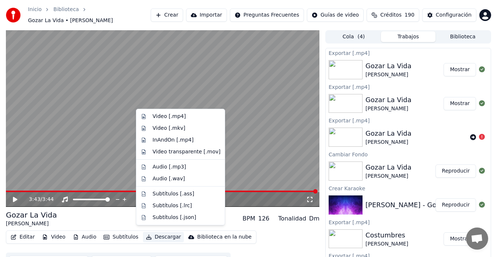
click at [165, 235] on button "Descargar" at bounding box center [163, 237] width 41 height 10
click at [159, 118] on div "Video [.mp4]" at bounding box center [169, 116] width 33 height 7
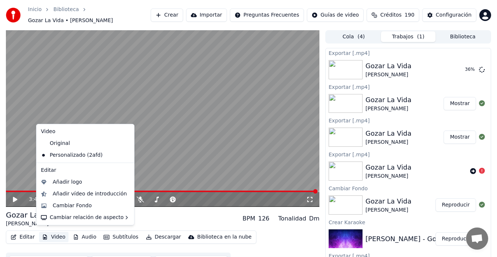
click at [55, 234] on button "Video" at bounding box center [53, 237] width 29 height 10
